Goal: Communication & Community: Answer question/provide support

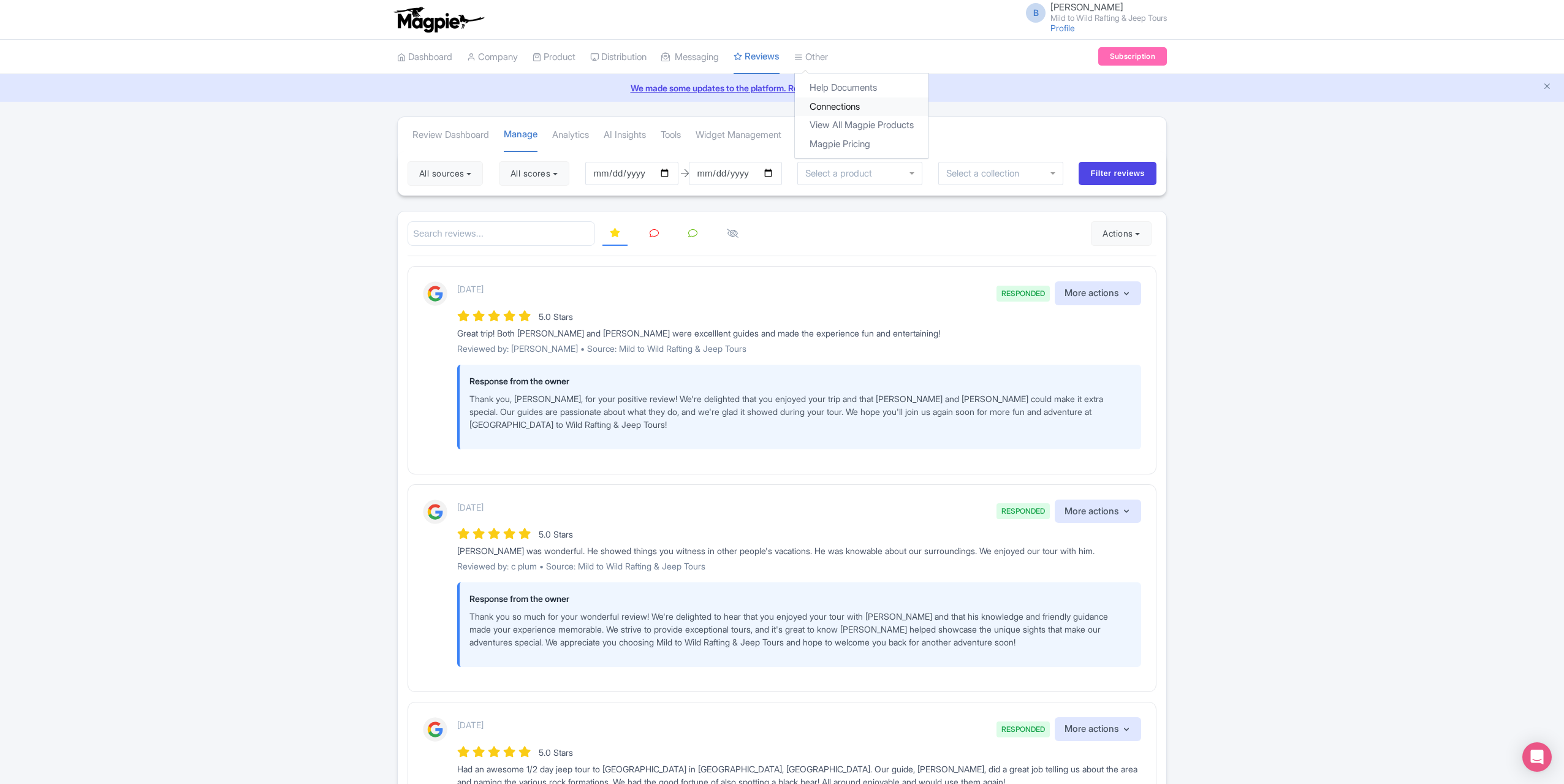
click at [845, 104] on link "Connections" at bounding box center [861, 107] width 134 height 19
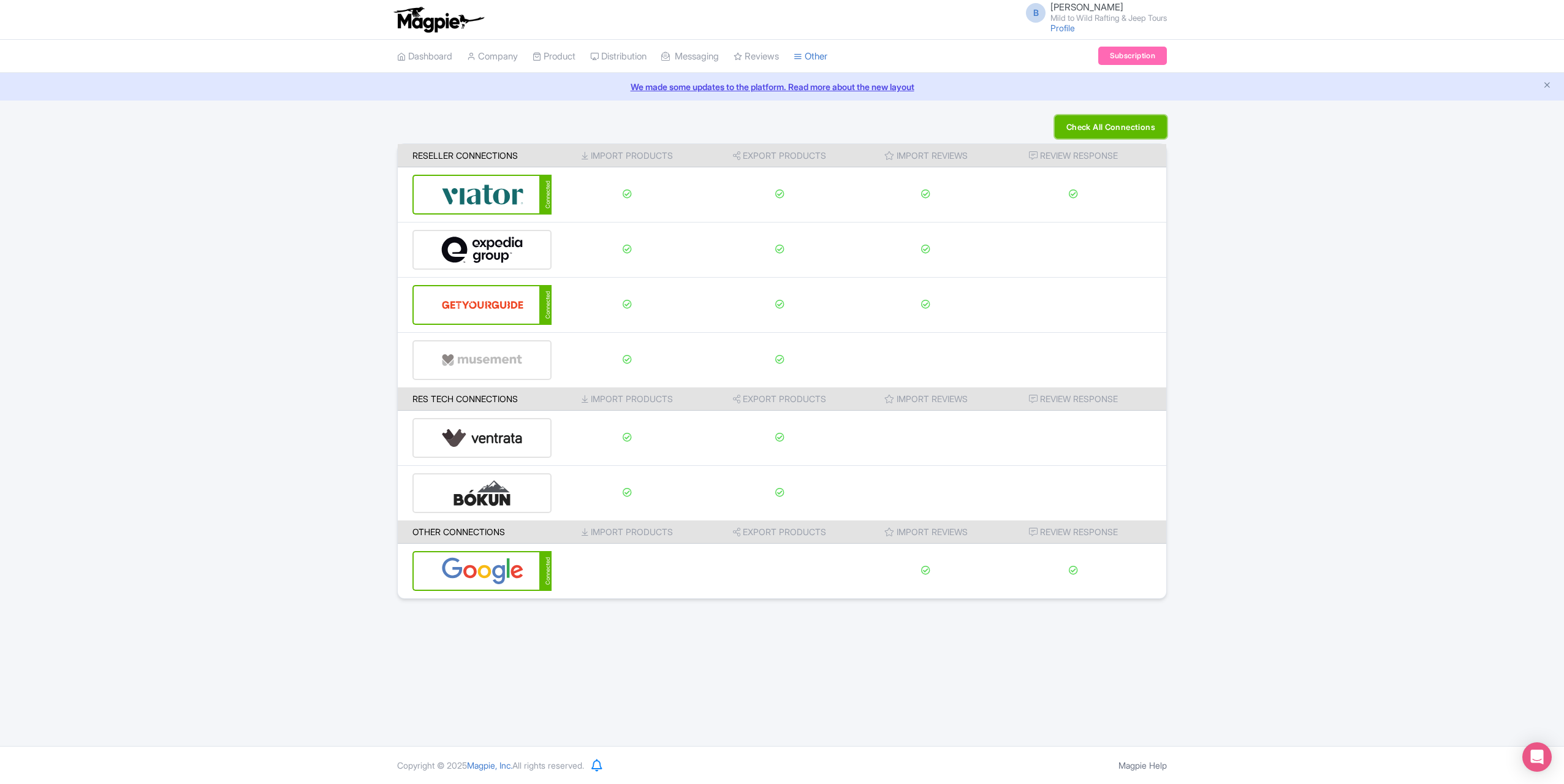
click at [1092, 129] on button "Check All Connections" at bounding box center [1111, 126] width 112 height 23
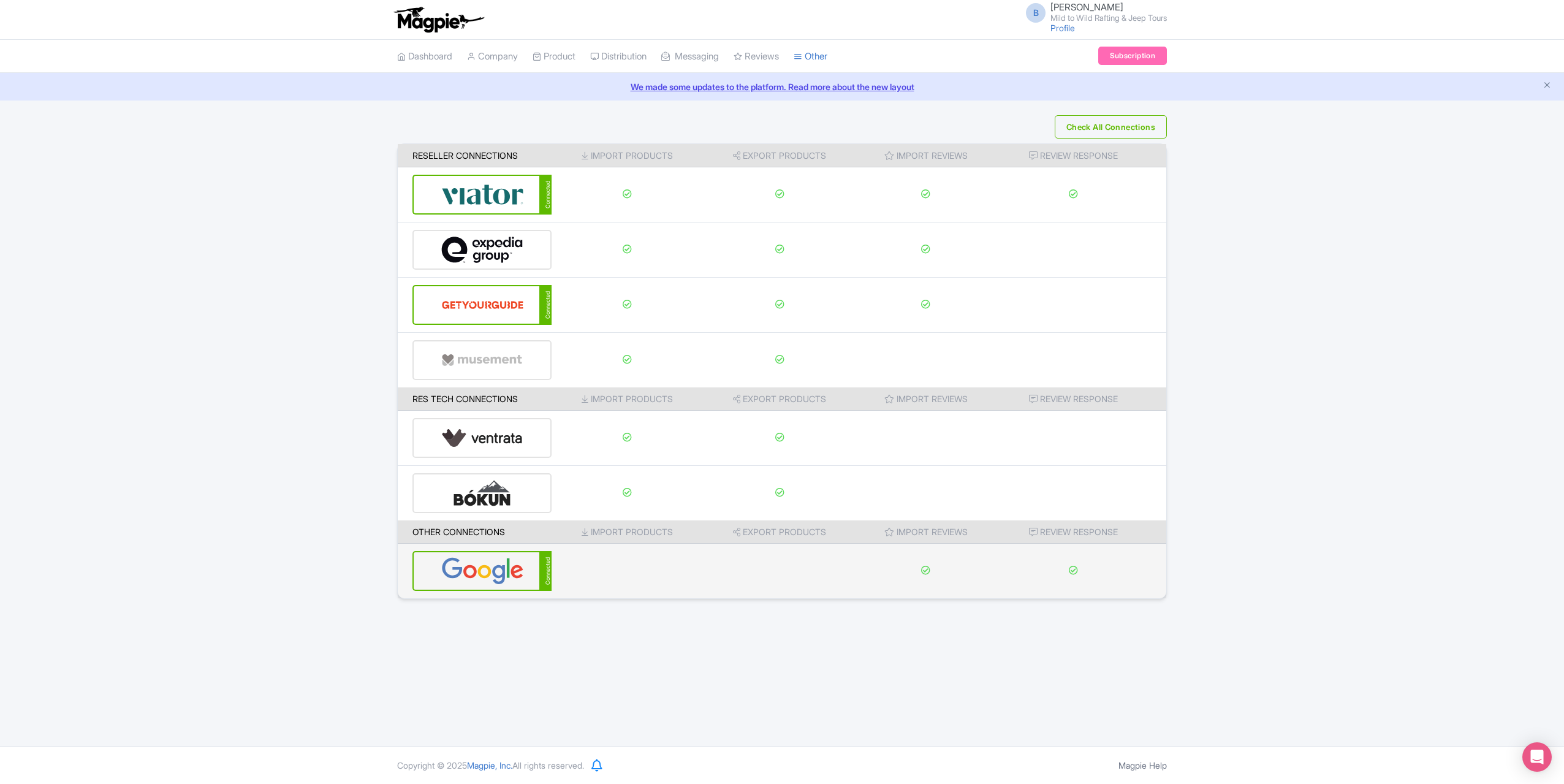
click at [484, 574] on img at bounding box center [482, 571] width 83 height 37
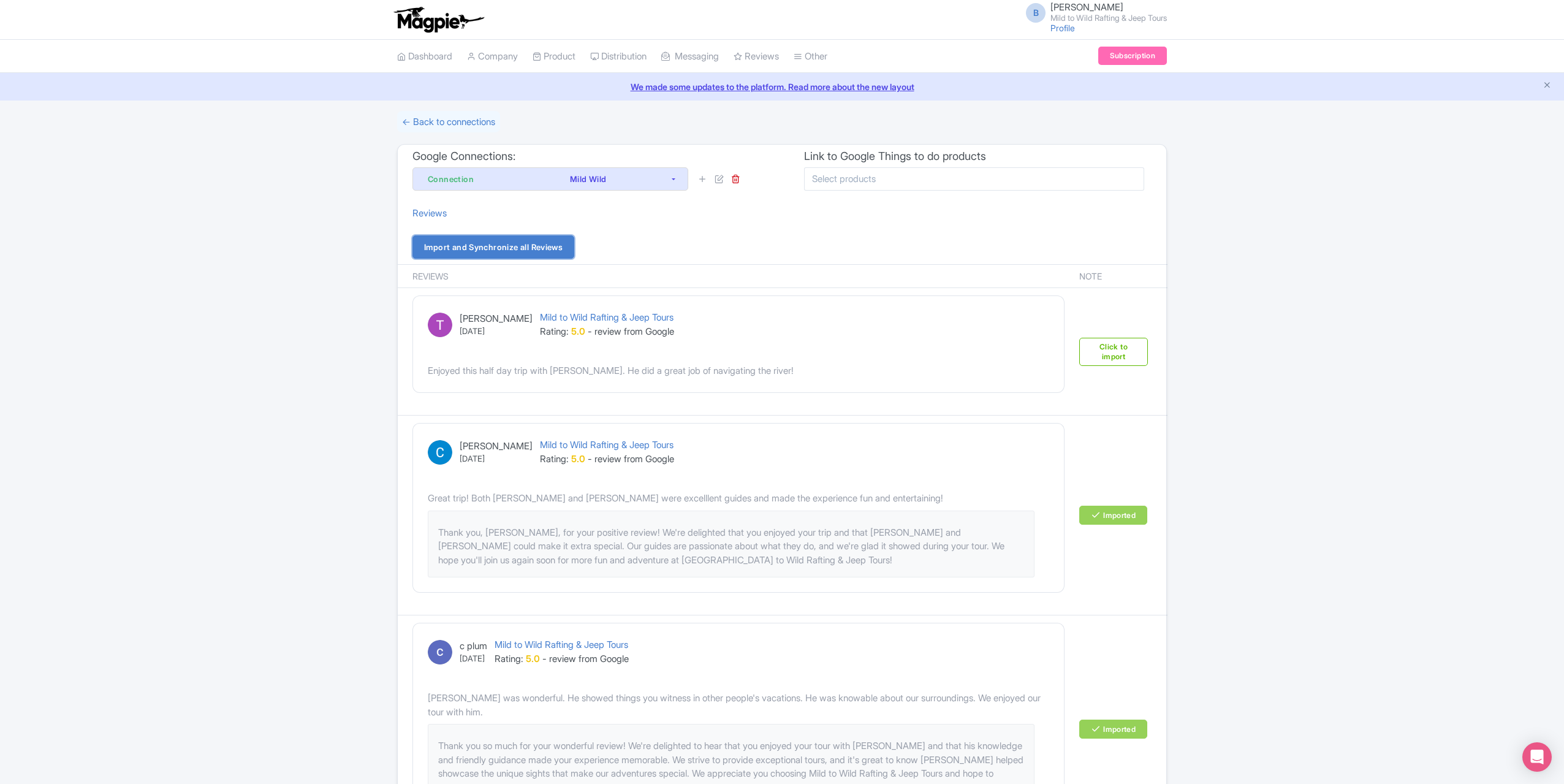
click at [478, 242] on link "Import and Synchronize all Reviews" at bounding box center [493, 247] width 162 height 23
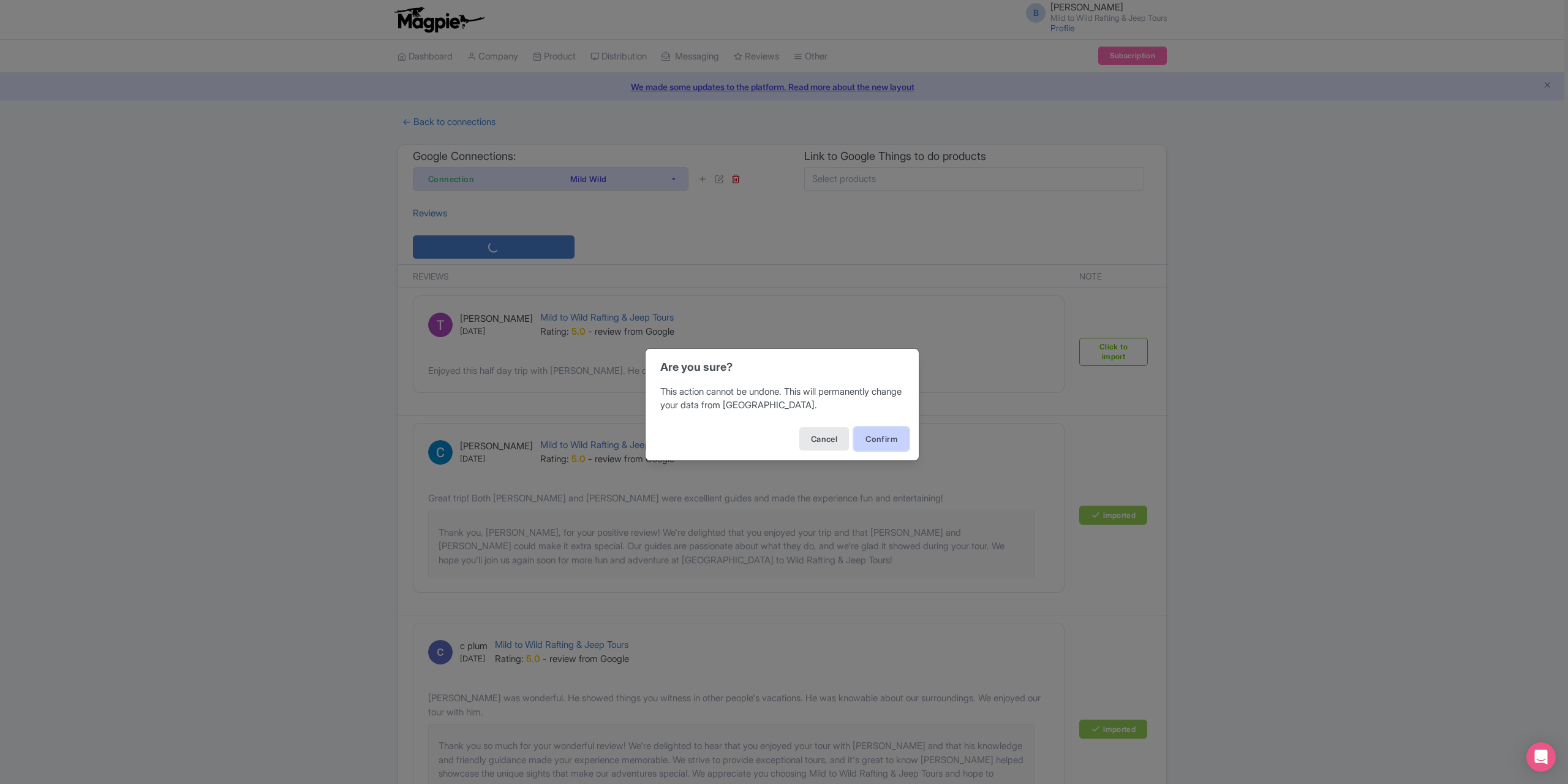
click at [885, 439] on button "Confirm" at bounding box center [881, 438] width 55 height 23
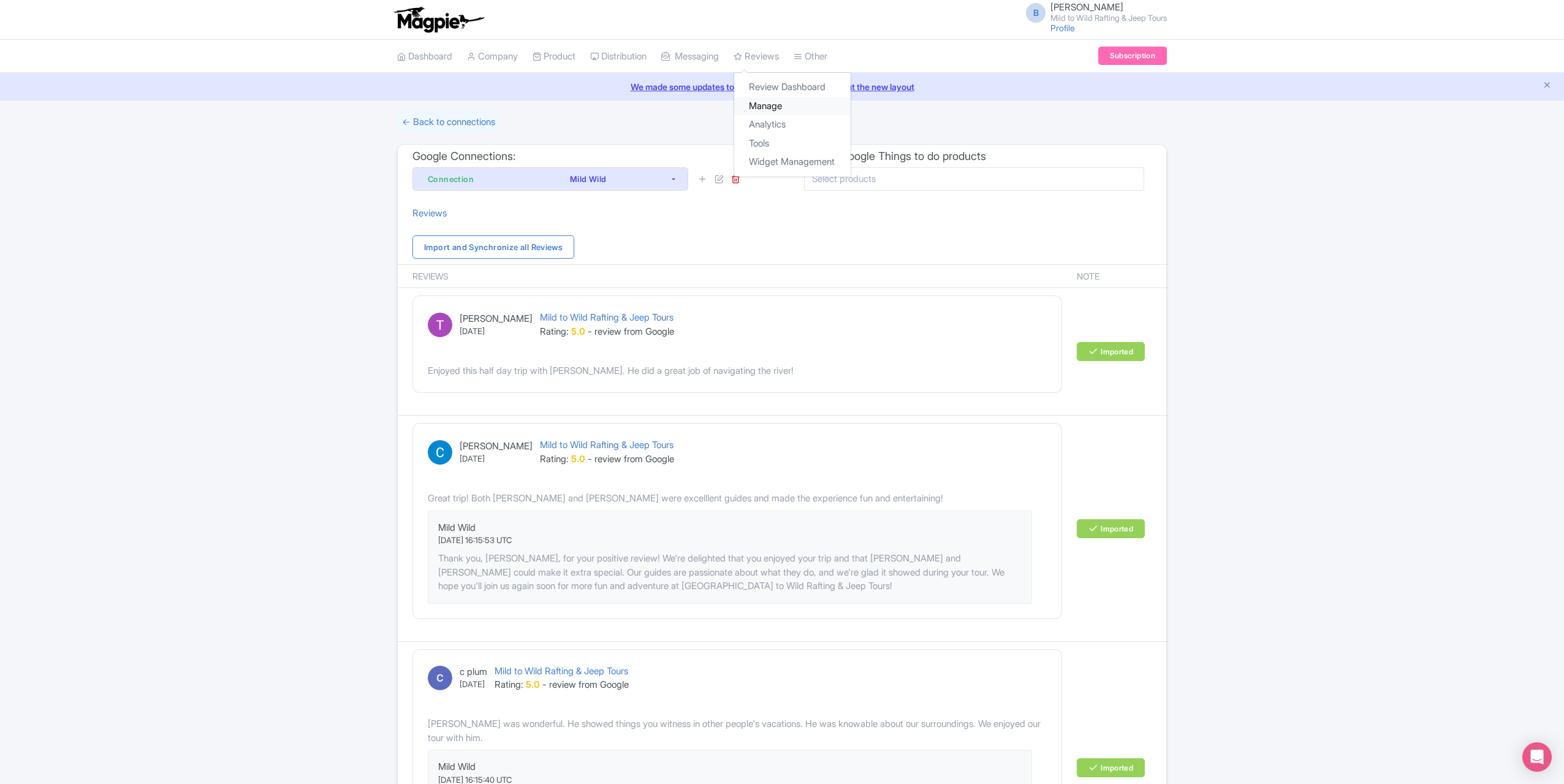
click at [786, 107] on link "Manage" at bounding box center [793, 106] width 117 height 19
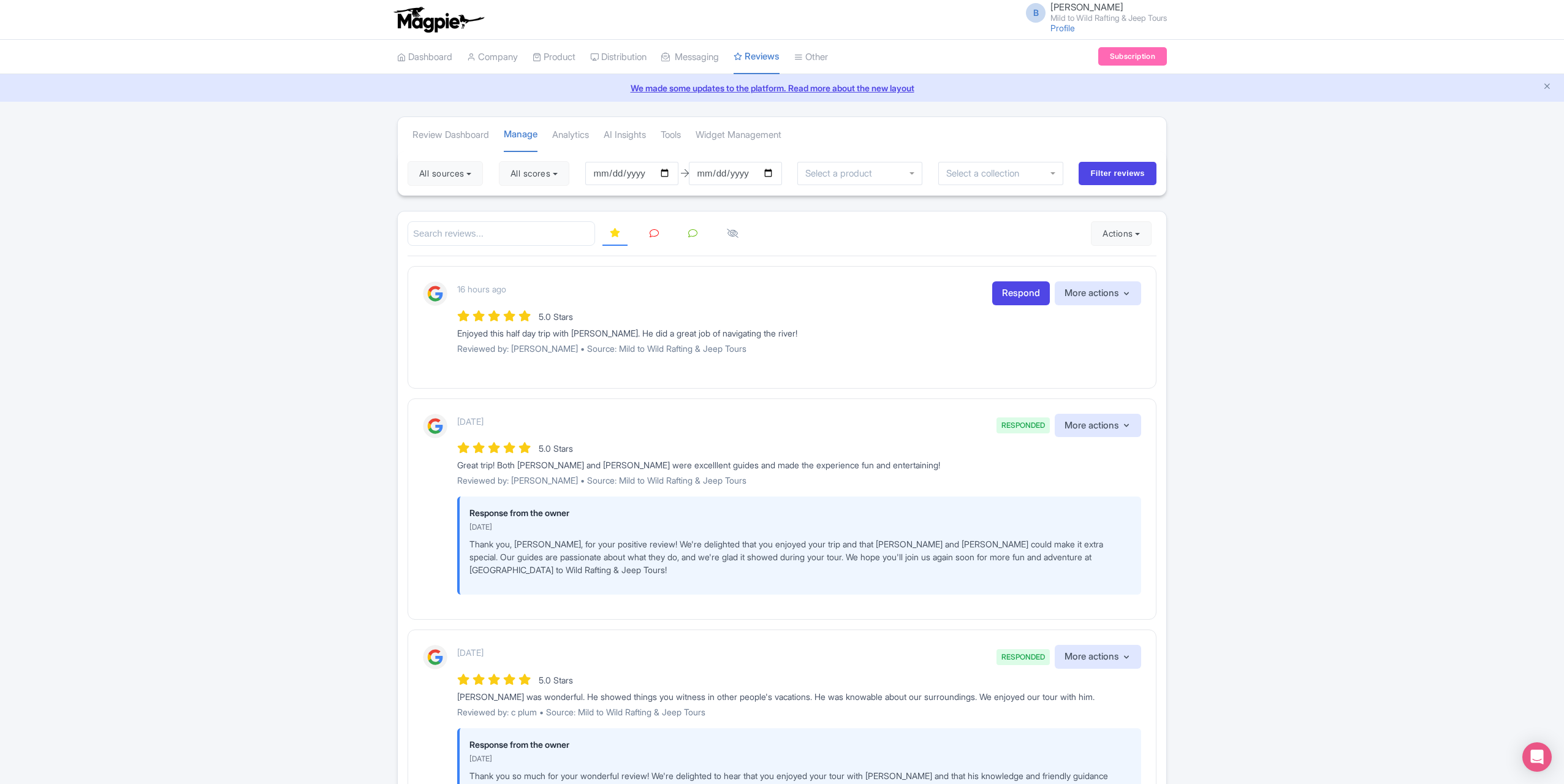
click at [658, 227] on link at bounding box center [655, 234] width 24 height 24
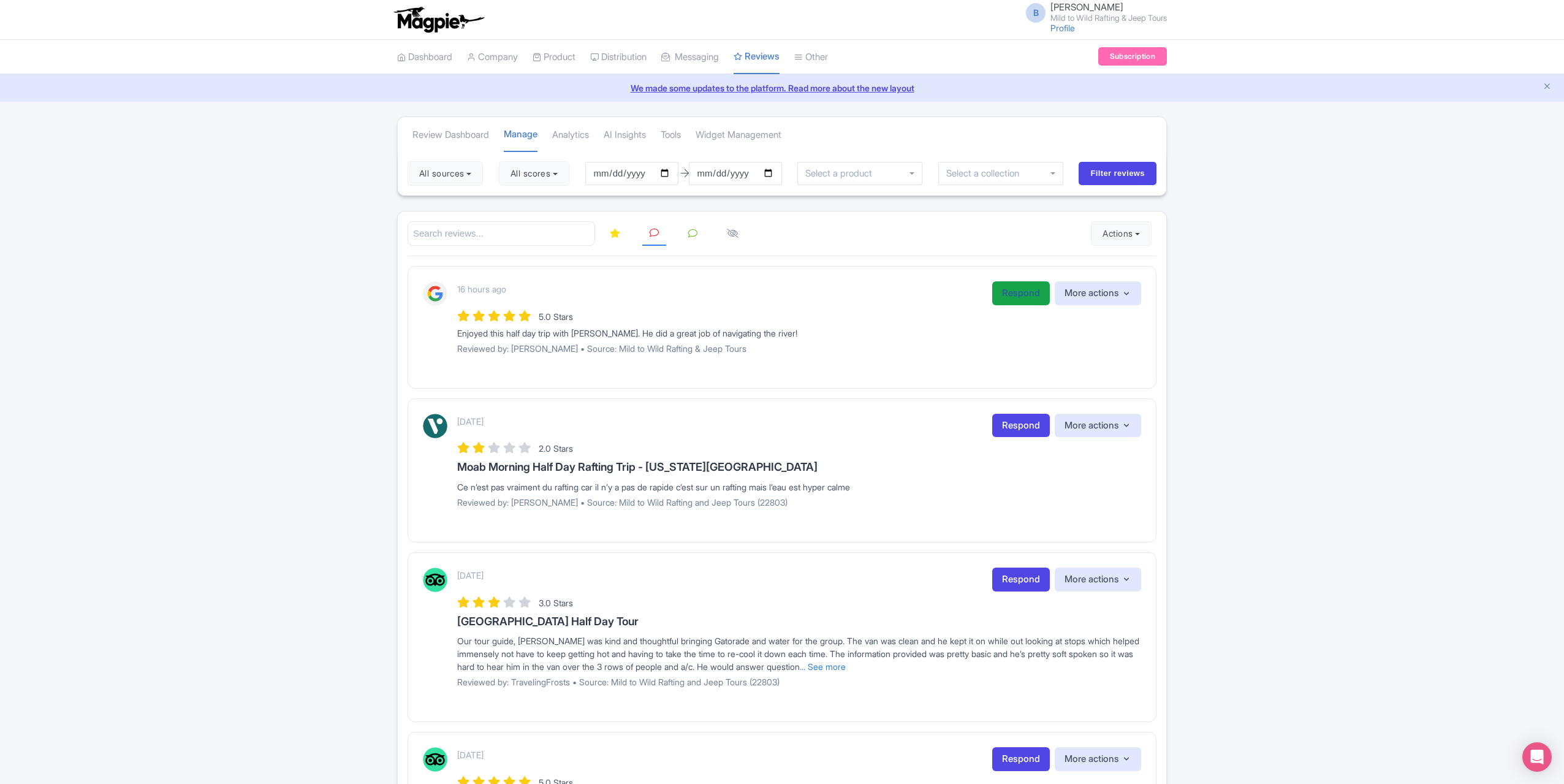
click at [1013, 294] on link "Respond" at bounding box center [1021, 293] width 57 height 24
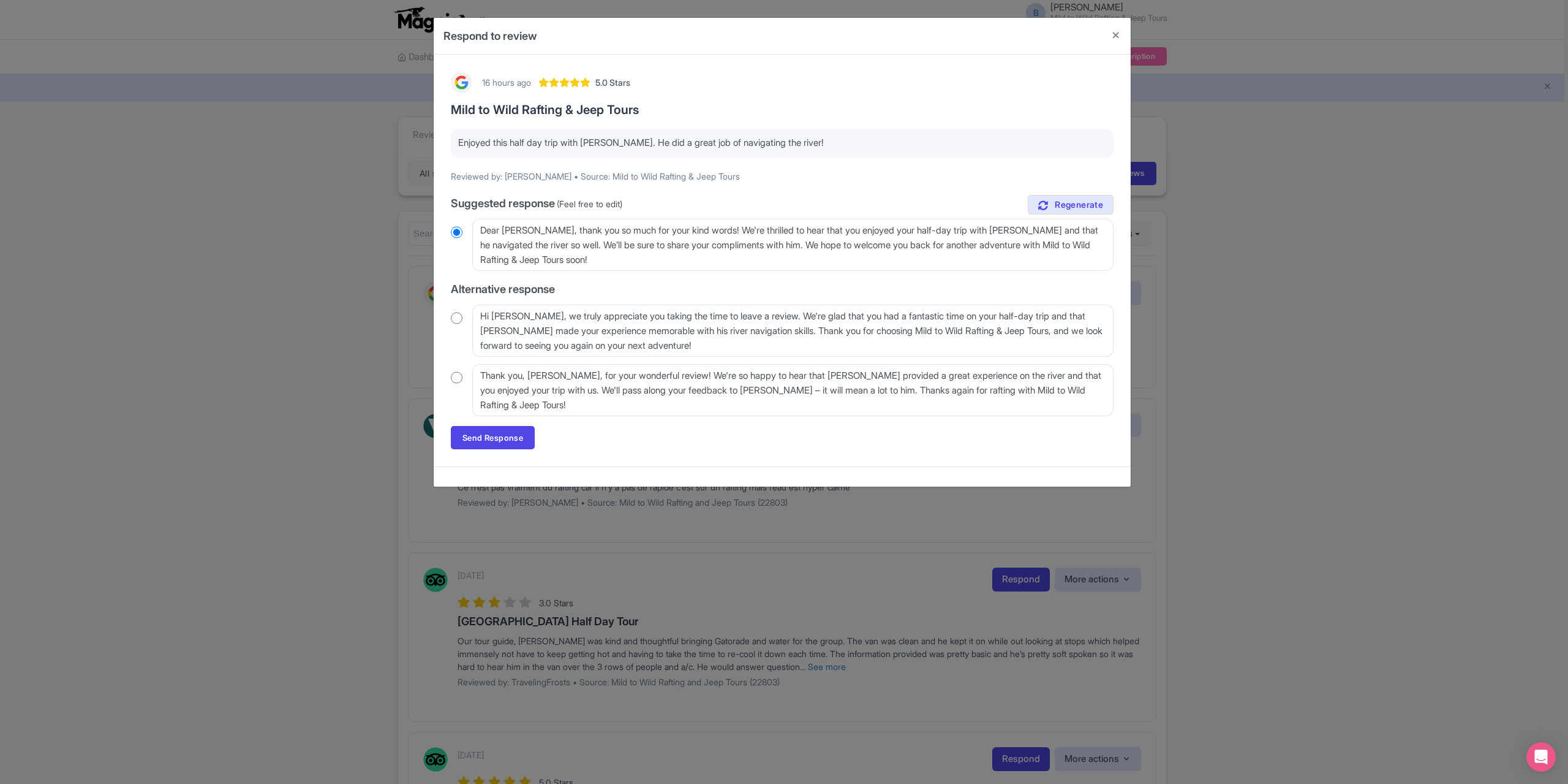
click at [462, 378] on input "radio" at bounding box center [457, 377] width 12 height 12
radio input "true"
click at [493, 438] on link "Send Response" at bounding box center [493, 436] width 84 height 23
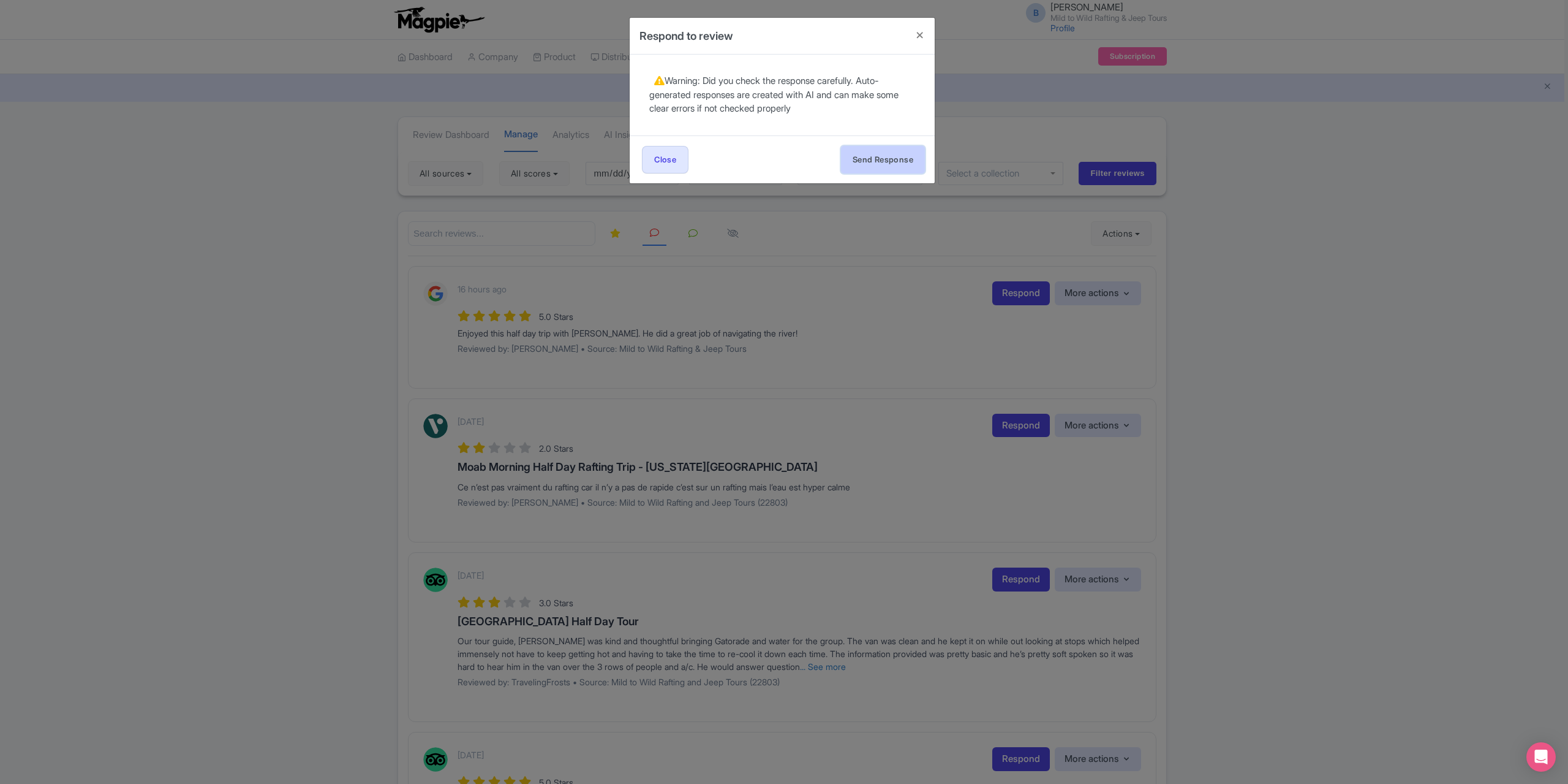
click at [887, 162] on button "Send Response" at bounding box center [883, 159] width 84 height 28
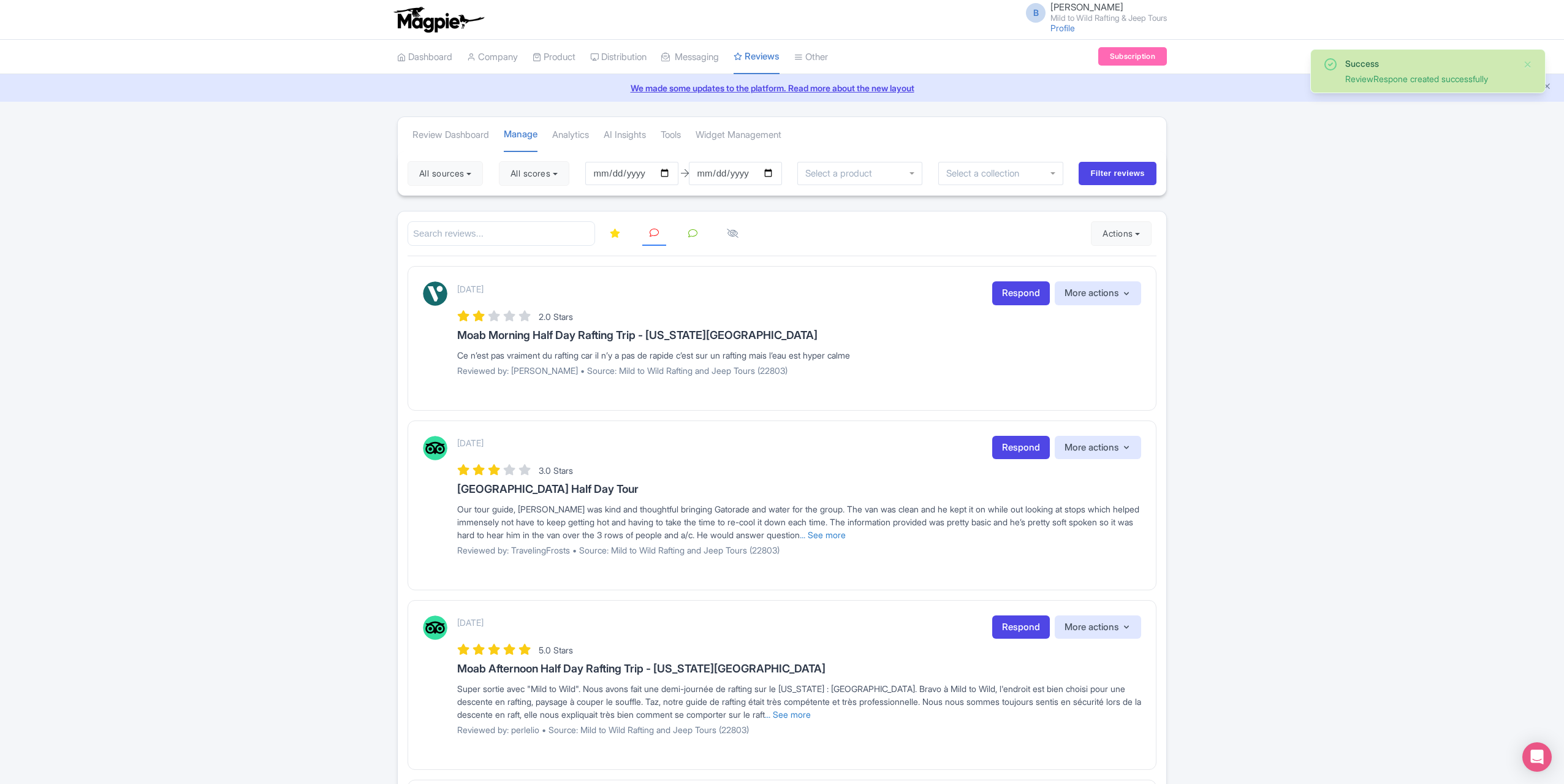
click at [616, 234] on icon at bounding box center [615, 234] width 10 height 9
